Goal: Find specific page/section: Find specific page/section

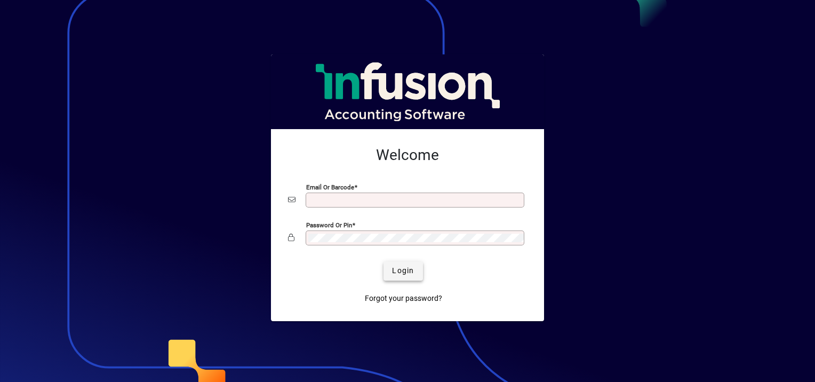
type input "**********"
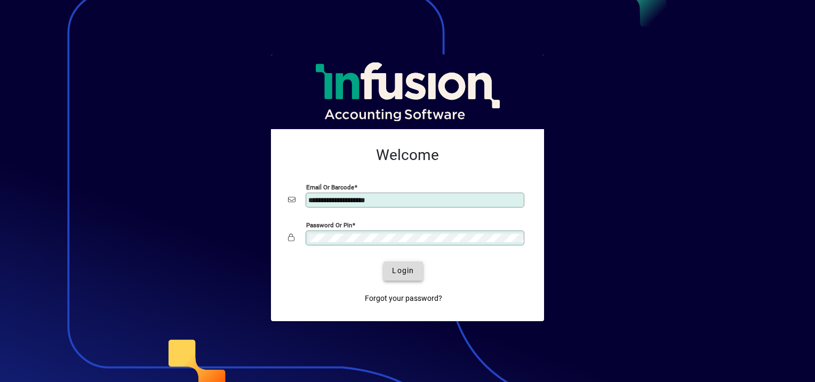
click at [418, 276] on span "submit" at bounding box center [402, 271] width 39 height 26
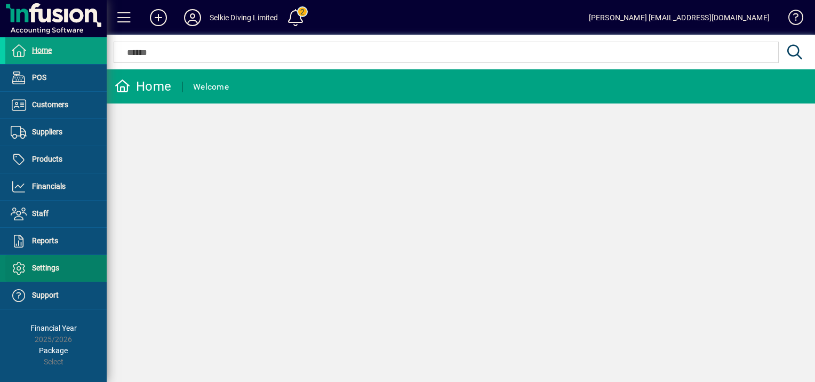
click at [41, 263] on span "Settings" at bounding box center [45, 267] width 27 height 9
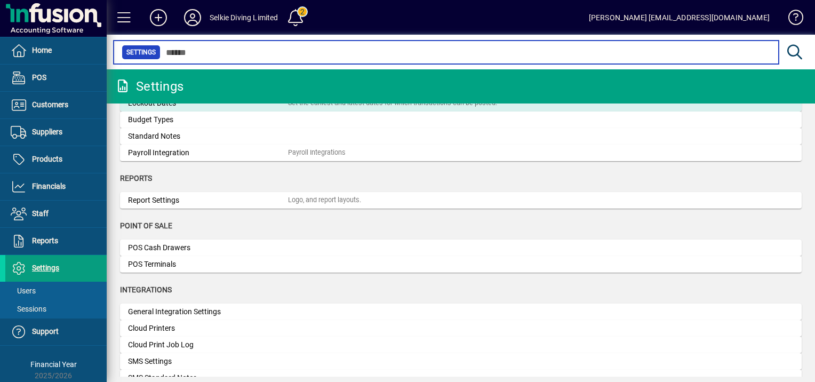
scroll to position [80, 0]
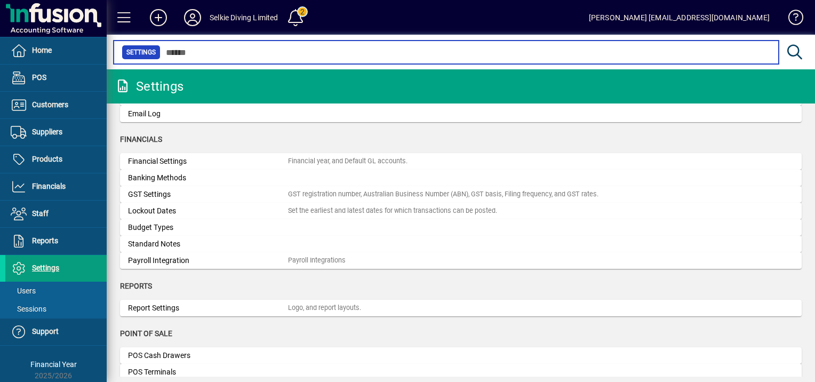
click at [642, 52] on input "text" at bounding box center [466, 52] width 610 height 15
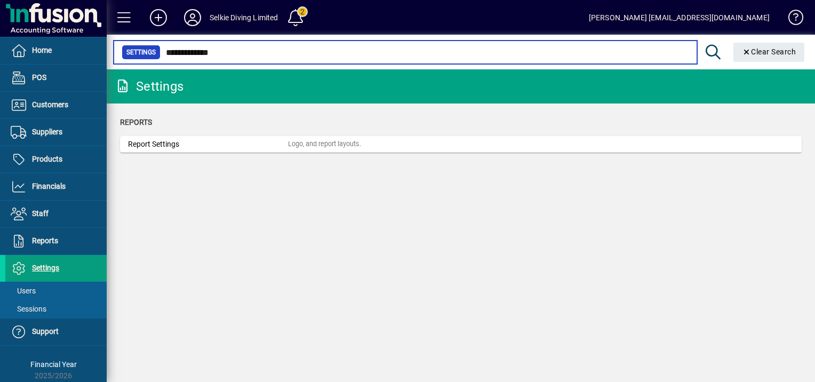
type input "**********"
drag, startPoint x: 230, startPoint y: 51, endPoint x: 156, endPoint y: 59, distance: 75.1
click at [156, 59] on div "**********" at bounding box center [405, 52] width 567 height 15
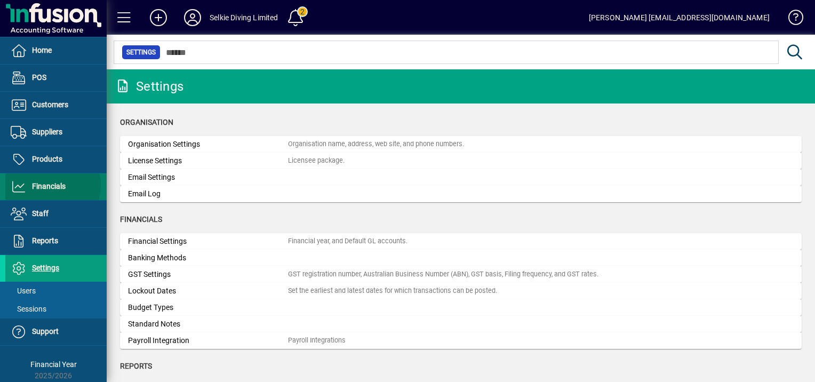
click at [46, 185] on span "Financials" at bounding box center [49, 186] width 34 height 9
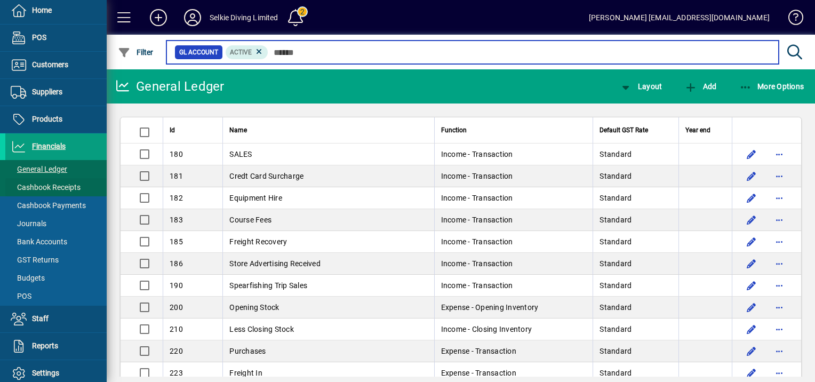
scroll to position [53, 0]
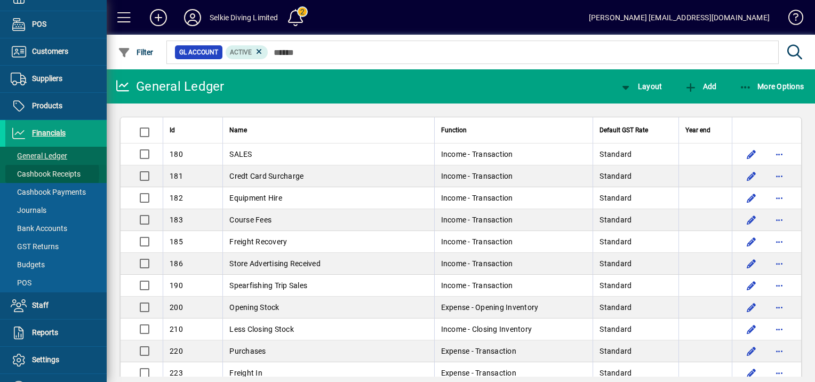
click at [34, 173] on span "Cashbook Receipts" at bounding box center [46, 174] width 70 height 9
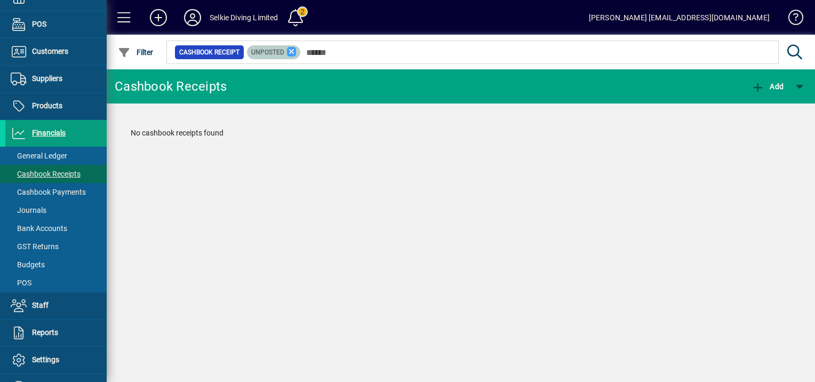
click at [287, 51] on icon at bounding box center [292, 52] width 10 height 10
click at [804, 92] on span "button" at bounding box center [800, 87] width 26 height 26
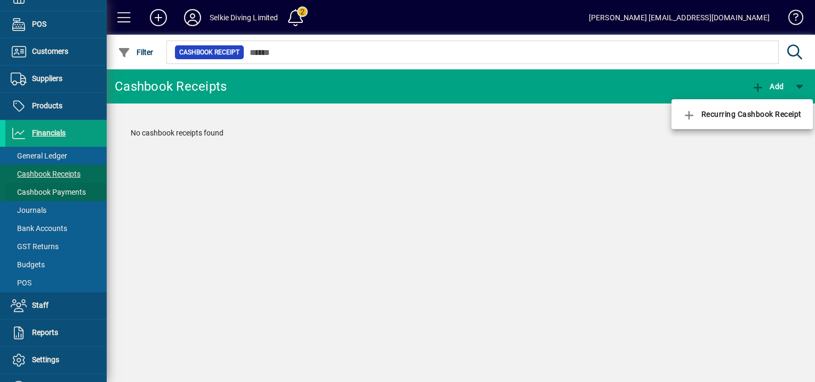
click at [60, 196] on div at bounding box center [407, 191] width 815 height 382
click at [61, 195] on span "Cashbook Payments" at bounding box center [48, 192] width 75 height 9
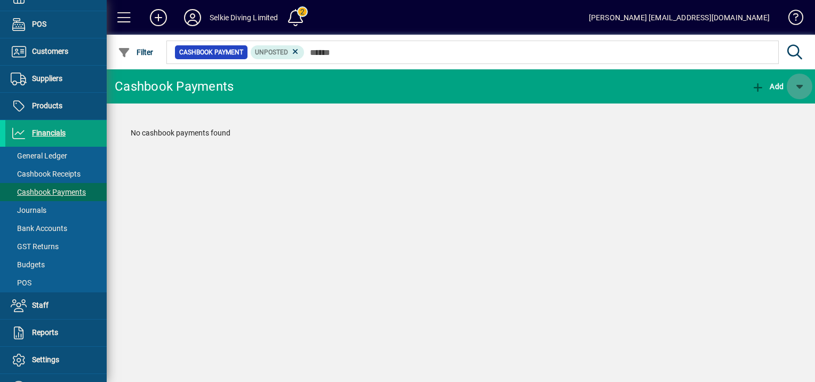
click at [802, 87] on span "button" at bounding box center [800, 87] width 26 height 26
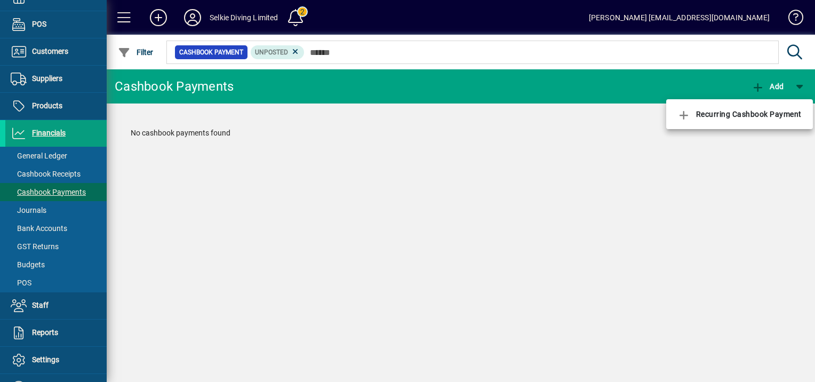
click at [319, 170] on div at bounding box center [407, 191] width 815 height 382
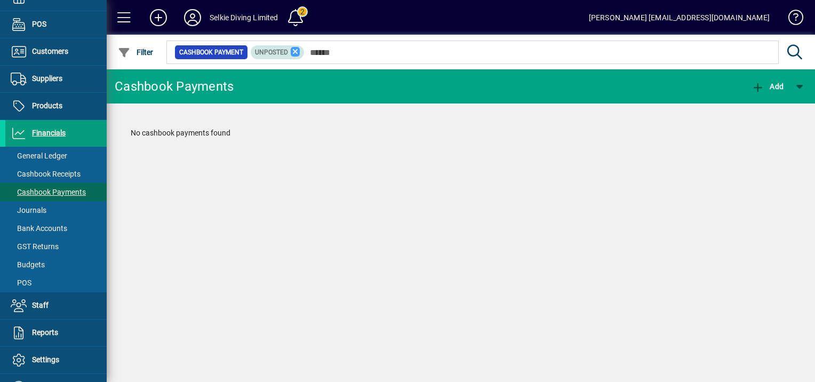
click at [293, 49] on icon at bounding box center [296, 52] width 10 height 10
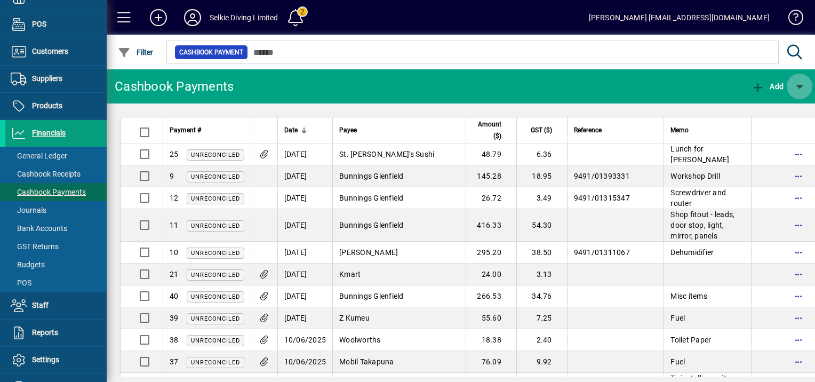
click at [807, 84] on span "button" at bounding box center [800, 87] width 26 height 26
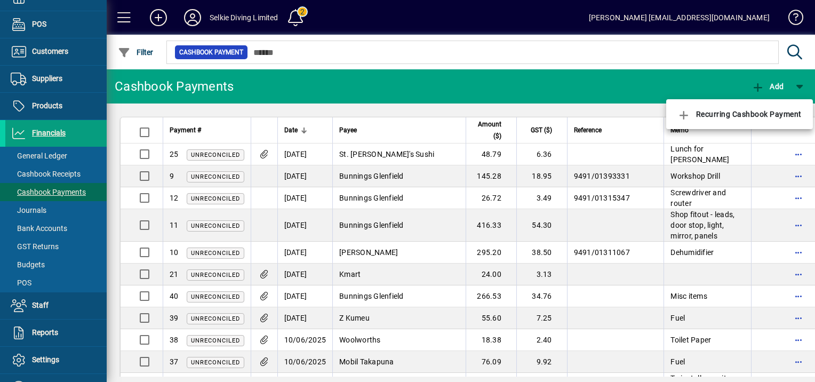
drag, startPoint x: 486, startPoint y: 88, endPoint x: 107, endPoint y: 164, distance: 386.8
click at [484, 88] on div at bounding box center [407, 191] width 815 height 382
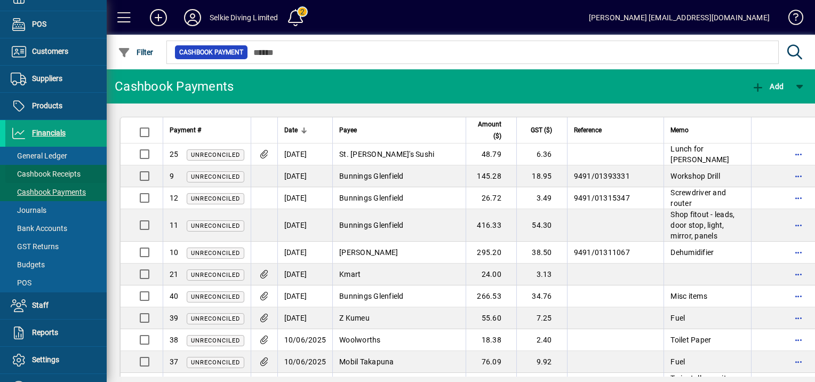
click at [57, 170] on span "Cashbook Receipts" at bounding box center [46, 174] width 70 height 9
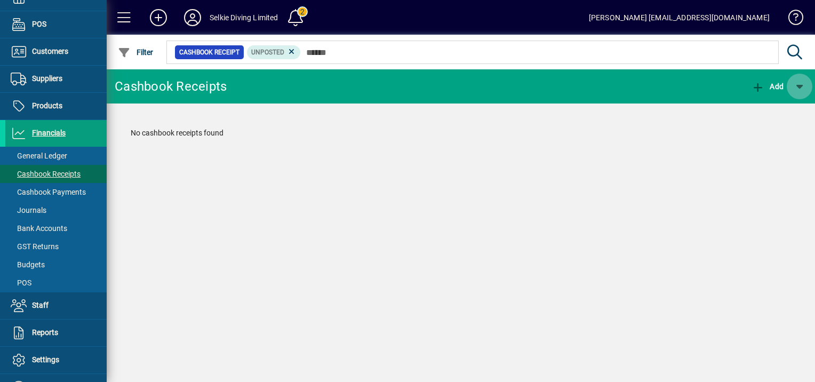
click at [803, 89] on span "button" at bounding box center [800, 87] width 26 height 26
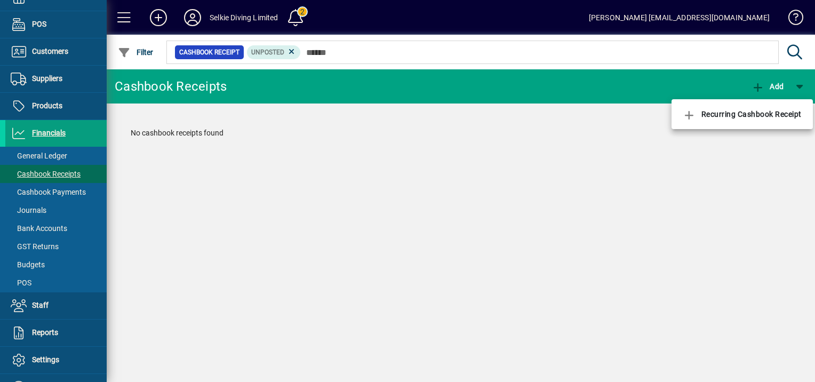
click at [292, 51] on div at bounding box center [407, 191] width 815 height 382
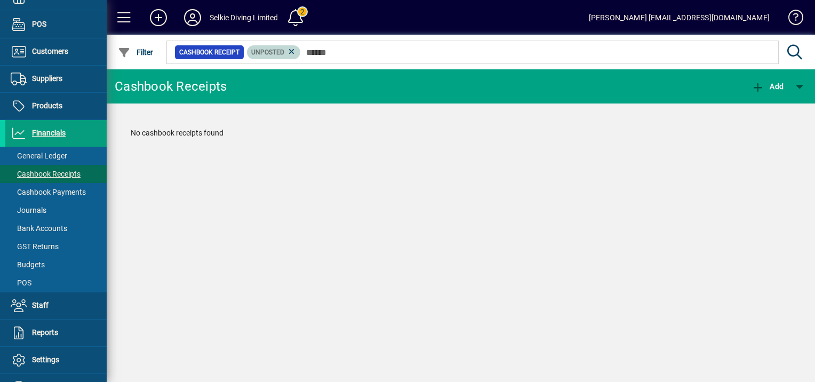
click at [292, 51] on icon at bounding box center [292, 52] width 10 height 10
click at [802, 85] on span "button" at bounding box center [800, 87] width 26 height 26
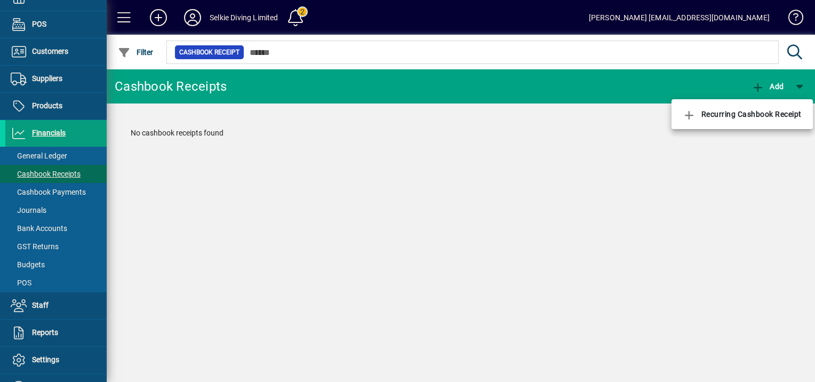
click at [576, 95] on div at bounding box center [407, 191] width 815 height 382
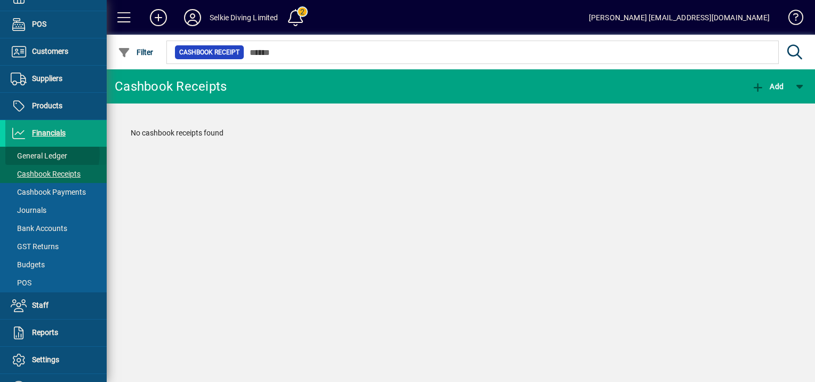
click at [50, 154] on span "General Ledger" at bounding box center [39, 155] width 57 height 9
